Goal: Find specific page/section: Find specific page/section

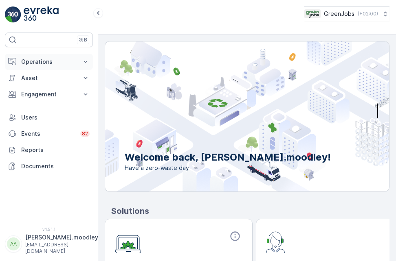
click at [85, 62] on icon at bounding box center [86, 62] width 4 height 2
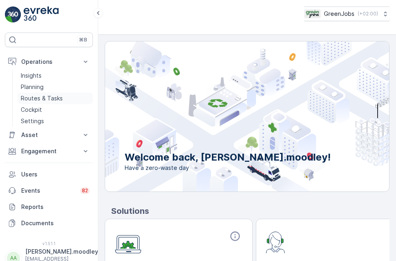
click at [54, 96] on p "Routes & Tasks" at bounding box center [42, 98] width 42 height 8
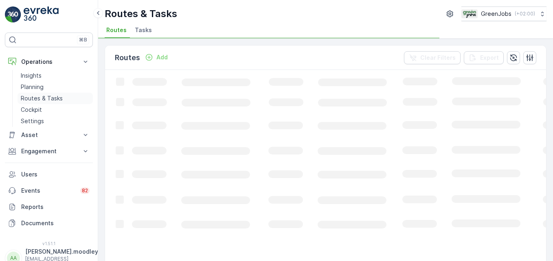
click at [34, 88] on p "Planning" at bounding box center [32, 87] width 23 height 8
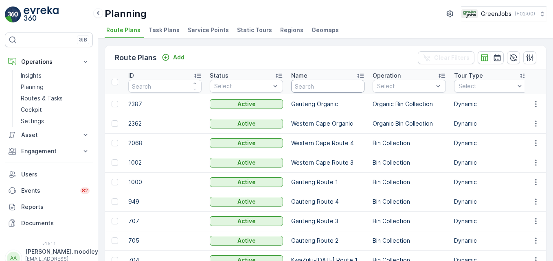
click at [321, 87] on input "text" at bounding box center [327, 86] width 73 height 13
type input "zet"
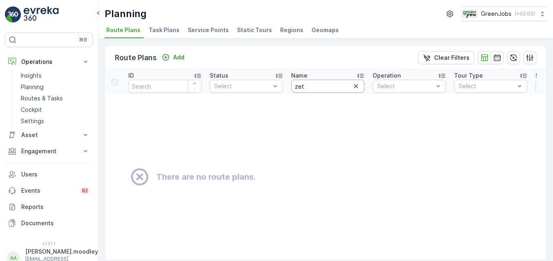
click at [321, 88] on input "zet" at bounding box center [327, 86] width 73 height 13
type input "z"
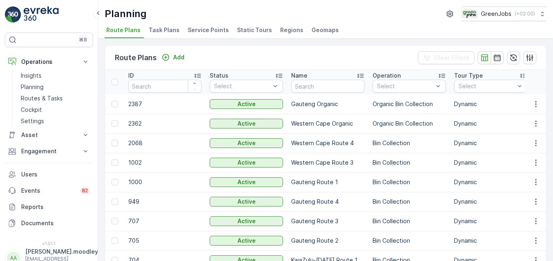
click at [216, 29] on span "Service Points" at bounding box center [208, 30] width 41 height 8
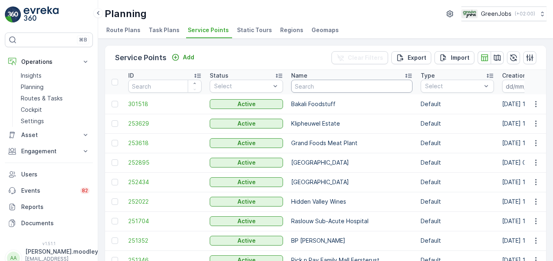
click at [316, 83] on input "text" at bounding box center [351, 86] width 121 height 13
type input "zetler"
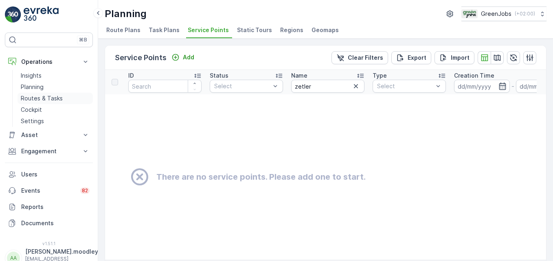
click at [45, 97] on p "Routes & Tasks" at bounding box center [42, 98] width 42 height 8
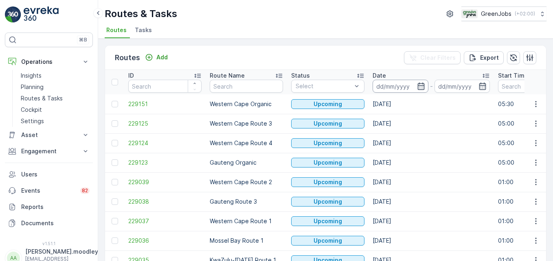
click at [390, 86] on input at bounding box center [401, 86] width 56 height 13
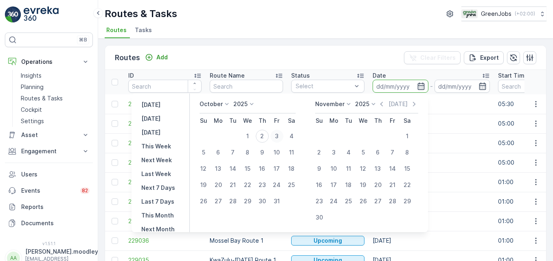
click at [281, 134] on div "3" at bounding box center [276, 136] width 13 height 13
type input "[DATE]"
click at [281, 134] on div "3" at bounding box center [276, 136] width 13 height 13
type input "[DATE]"
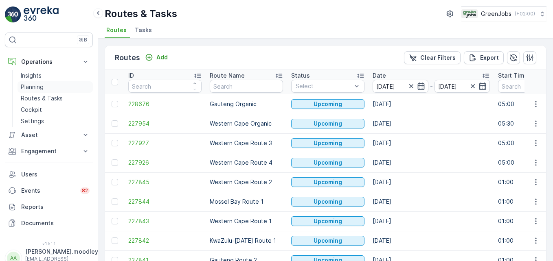
click at [33, 88] on p "Planning" at bounding box center [32, 87] width 23 height 8
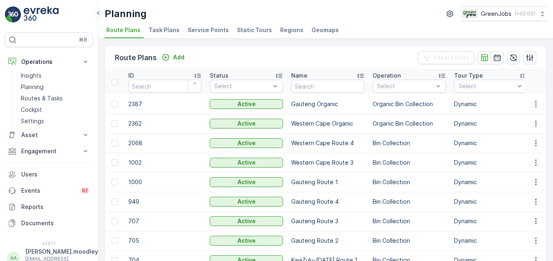
click at [212, 28] on span "Service Points" at bounding box center [208, 30] width 41 height 8
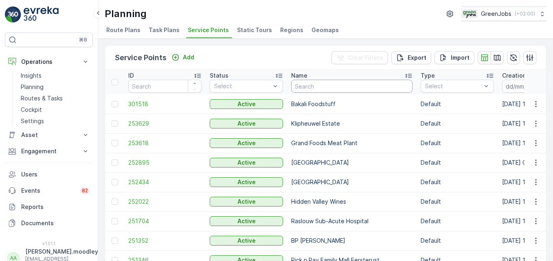
click at [339, 83] on input "text" at bounding box center [351, 86] width 121 height 13
type input "ZETLER"
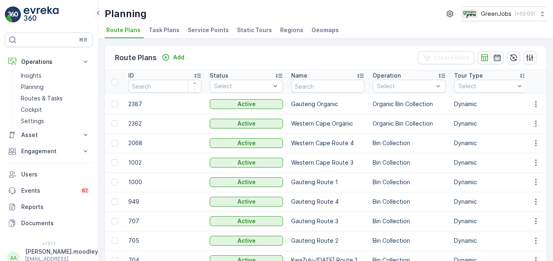
click at [211, 27] on span "Service Points" at bounding box center [208, 30] width 41 height 8
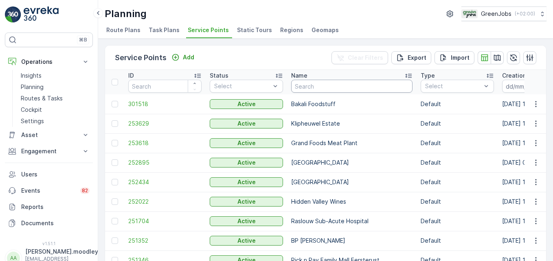
click at [309, 85] on input "text" at bounding box center [351, 86] width 121 height 13
type input "ZETLER"
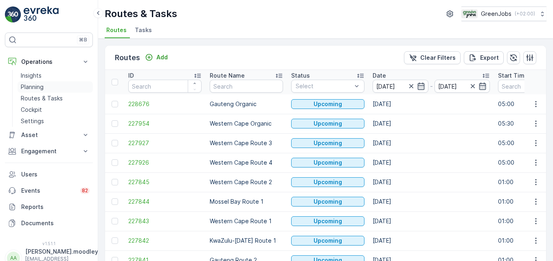
click at [39, 87] on p "Planning" at bounding box center [32, 87] width 23 height 8
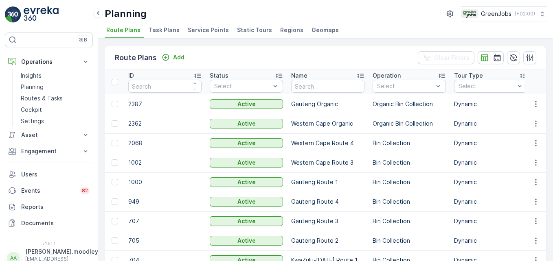
click at [203, 30] on span "Service Points" at bounding box center [208, 30] width 41 height 8
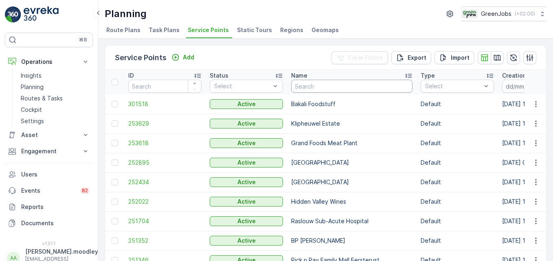
click at [322, 85] on input "text" at bounding box center [351, 86] width 121 height 13
type input "ZET"
